Goal: Transaction & Acquisition: Purchase product/service

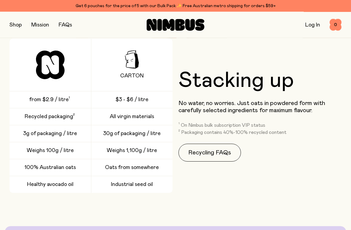
scroll to position [1266, 0]
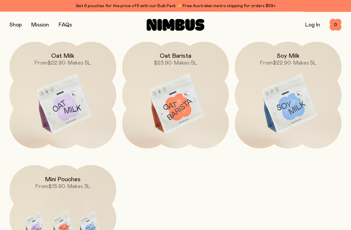
scroll to position [1698, 0]
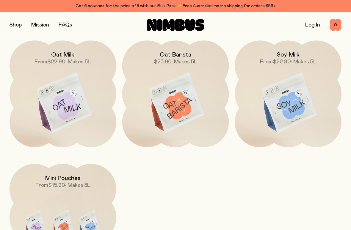
click at [293, 101] on img at bounding box center [288, 102] width 107 height 125
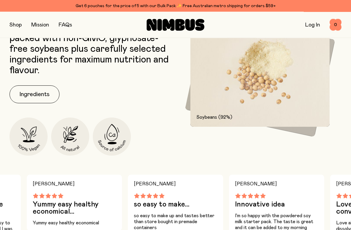
scroll to position [304, 0]
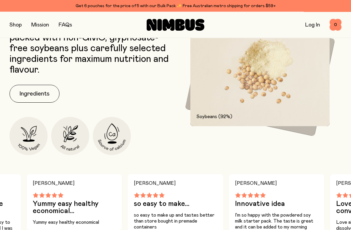
click at [47, 92] on button "Ingredients" at bounding box center [35, 94] width 50 height 18
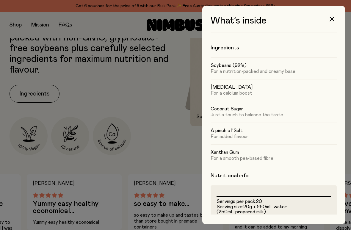
click at [333, 19] on icon "button" at bounding box center [332, 19] width 5 height 5
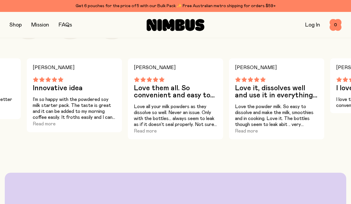
scroll to position [420, 0]
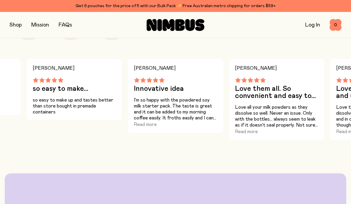
click at [244, 132] on button "Read more" at bounding box center [246, 131] width 23 height 7
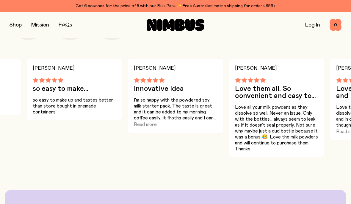
scroll to position [418, 0]
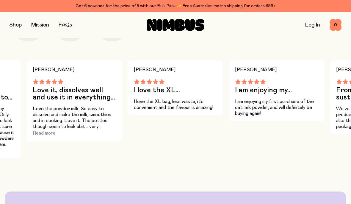
click at [50, 135] on button "Read more" at bounding box center [44, 132] width 23 height 7
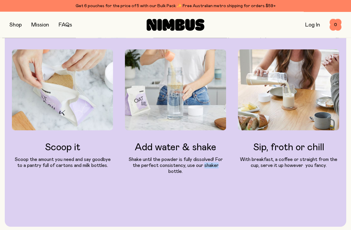
scroll to position [634, 0]
click at [193, 190] on div "Give it a shake Scoop it Scoop the amount you need and say goodbye to a pantry …" at bounding box center [175, 101] width 327 height 251
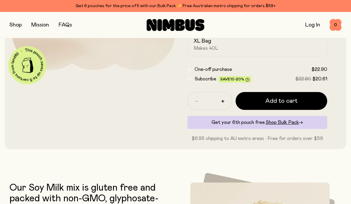
scroll to position [144, 0]
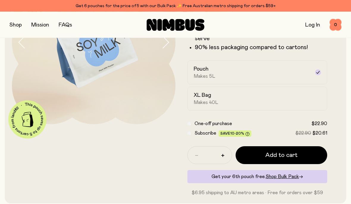
click at [201, 96] on h2 "XL Bag" at bounding box center [203, 95] width 18 height 7
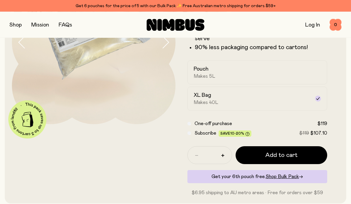
scroll to position [90, 0]
